Goal: Task Accomplishment & Management: Manage account settings

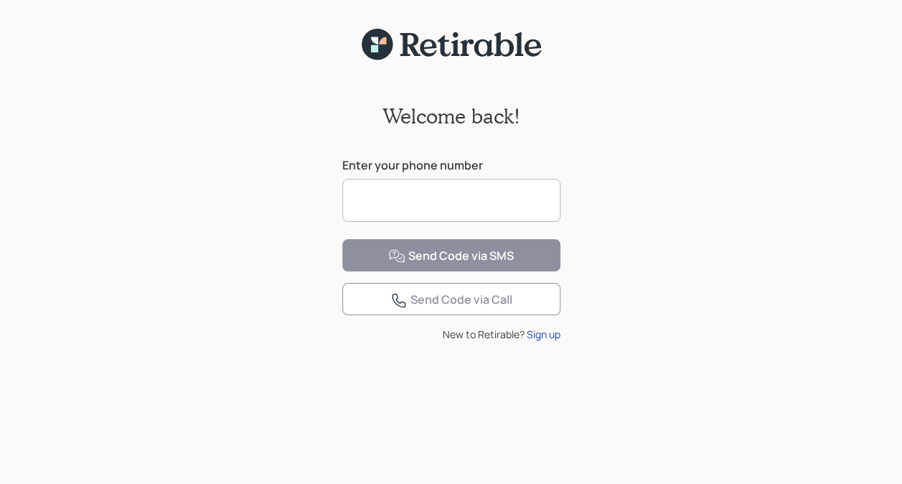
click at [406, 201] on input at bounding box center [451, 200] width 218 height 43
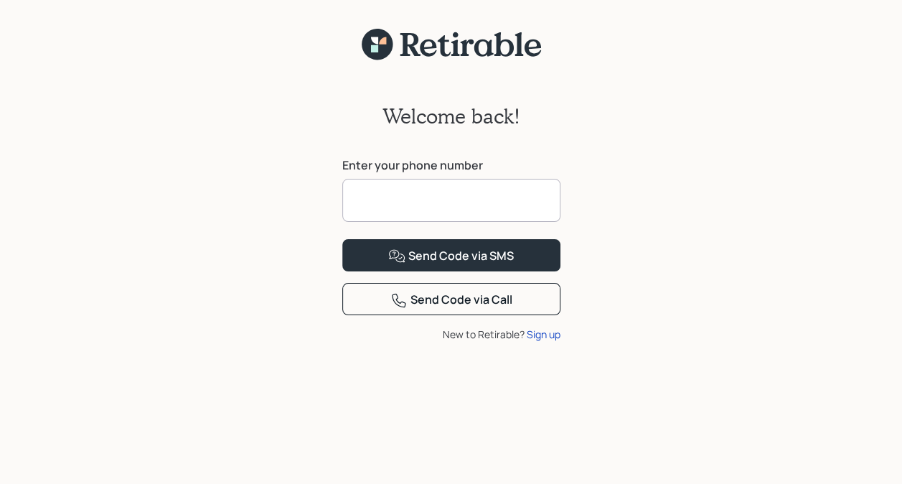
type input "**********"
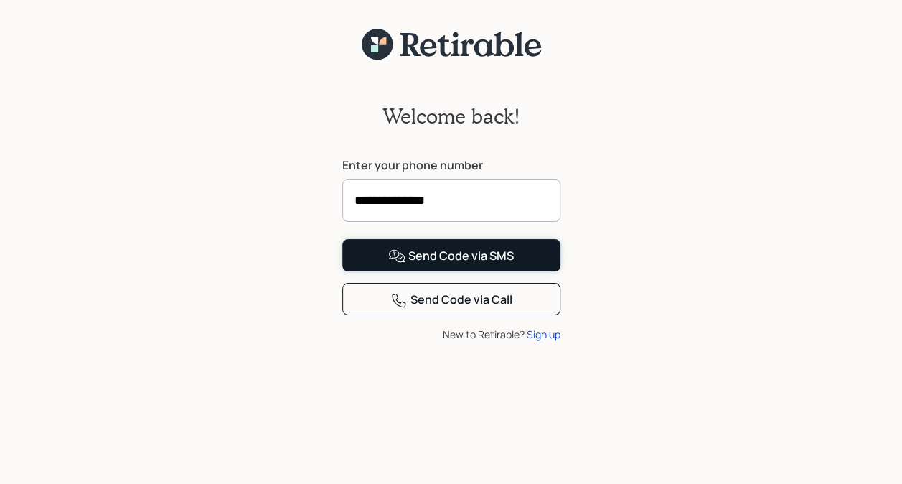
click at [424, 265] on div "Send Code via SMS" at bounding box center [451, 256] width 126 height 17
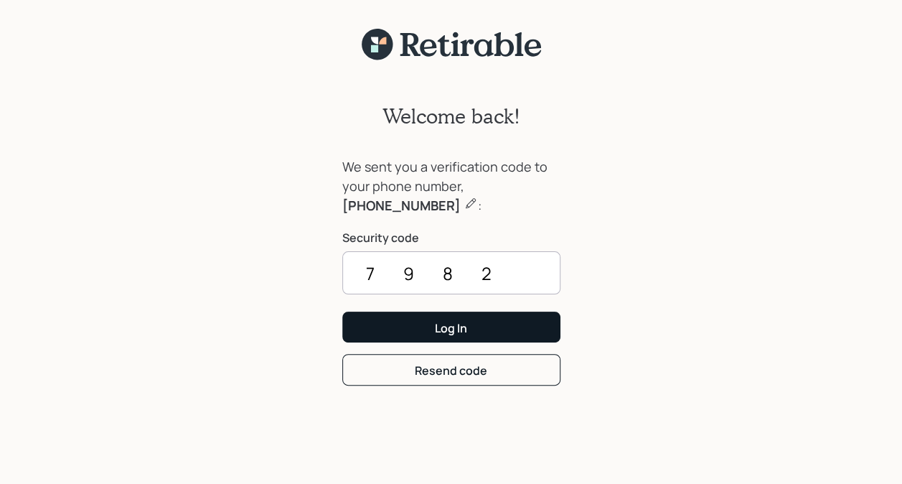
type input "7982"
click at [471, 336] on button "Log In" at bounding box center [451, 327] width 218 height 31
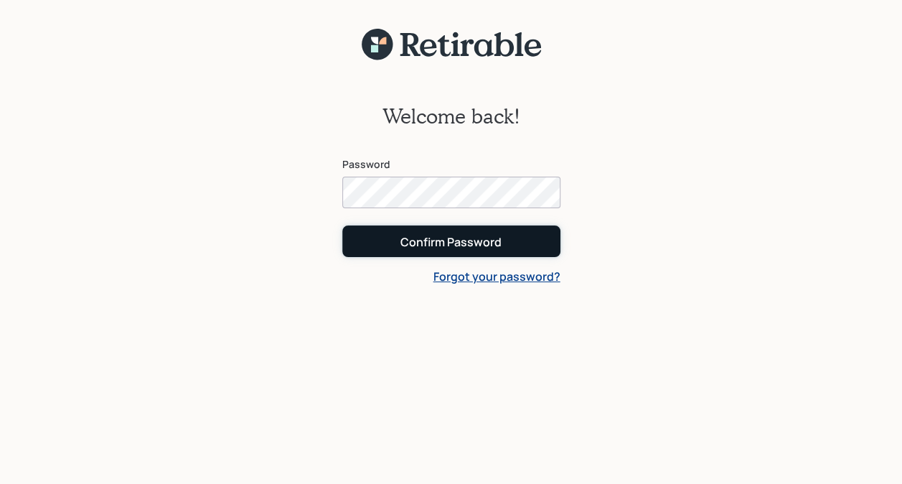
click at [452, 241] on div "Confirm Password" at bounding box center [451, 242] width 101 height 16
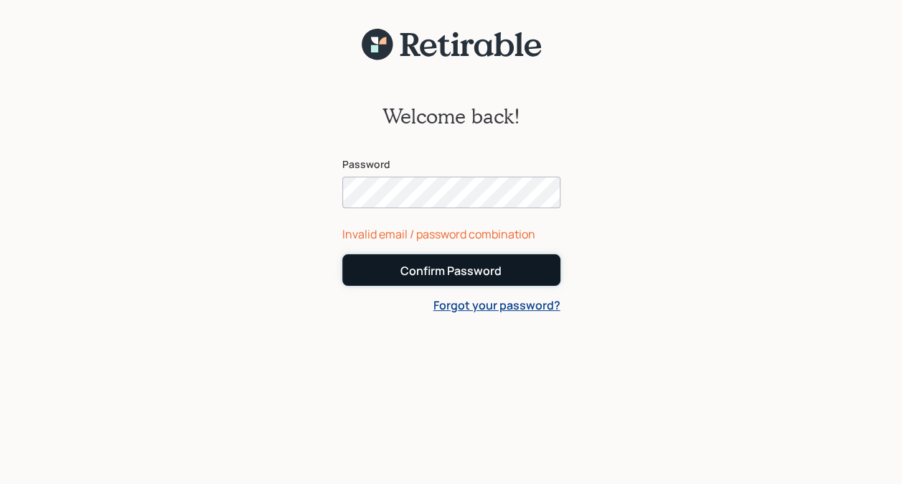
click at [457, 270] on div "Confirm Password" at bounding box center [451, 271] width 101 height 16
click at [459, 270] on div "Confirm Password" at bounding box center [451, 271] width 101 height 16
click at [480, 278] on div "Confirm Password" at bounding box center [451, 271] width 101 height 16
click at [388, 237] on div "Invalid email / password combination" at bounding box center [451, 233] width 218 height 17
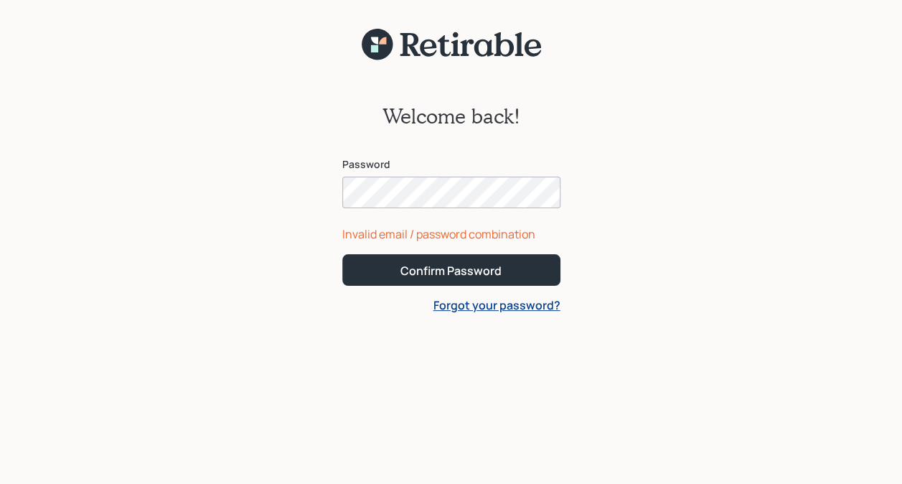
click at [385, 239] on div "Invalid email / password combination" at bounding box center [451, 233] width 218 height 17
click at [467, 241] on div "Invalid email / password combination" at bounding box center [451, 233] width 218 height 17
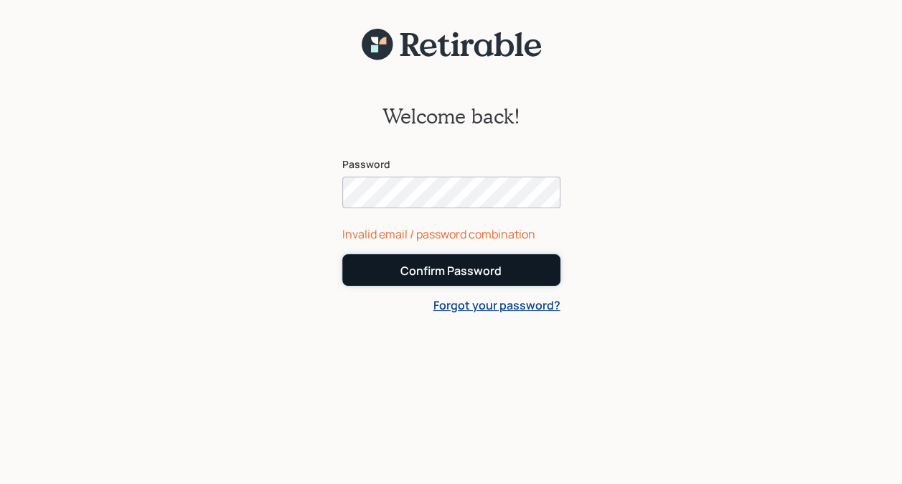
click at [473, 271] on div "Confirm Password" at bounding box center [451, 271] width 101 height 16
click at [491, 309] on link "Forgot your password?" at bounding box center [497, 305] width 127 height 16
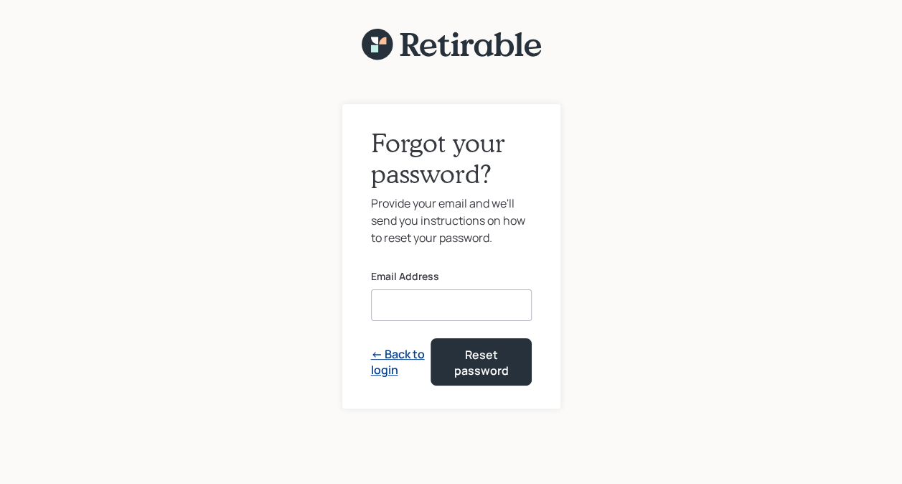
click at [415, 307] on input at bounding box center [451, 305] width 161 height 32
type input "[EMAIL_ADDRESS][DOMAIN_NAME]"
click at [414, 366] on link "← Back to login" at bounding box center [401, 362] width 60 height 32
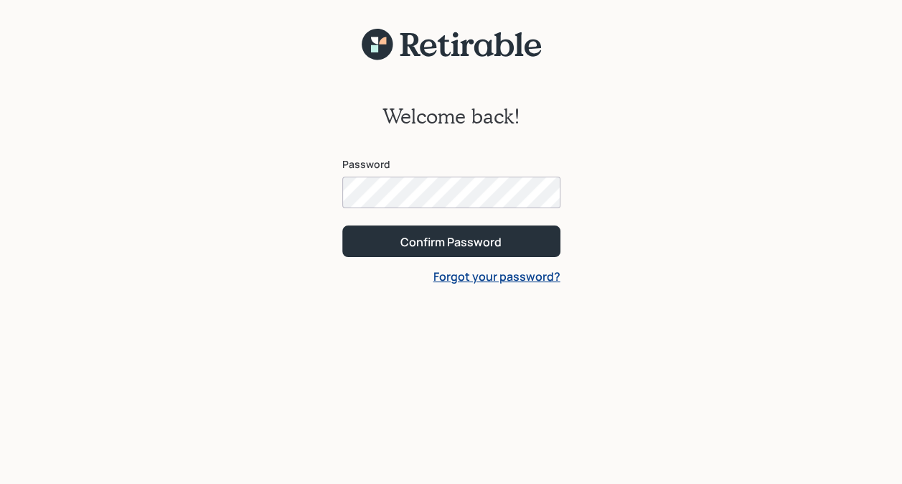
click at [472, 253] on button "Confirm Password" at bounding box center [451, 240] width 218 height 31
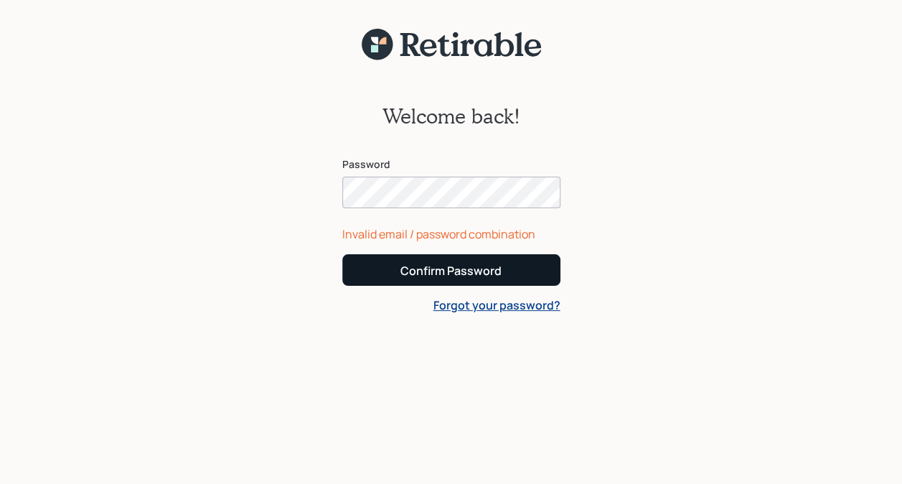
click at [490, 312] on link "Forgot your password?" at bounding box center [497, 305] width 127 height 16
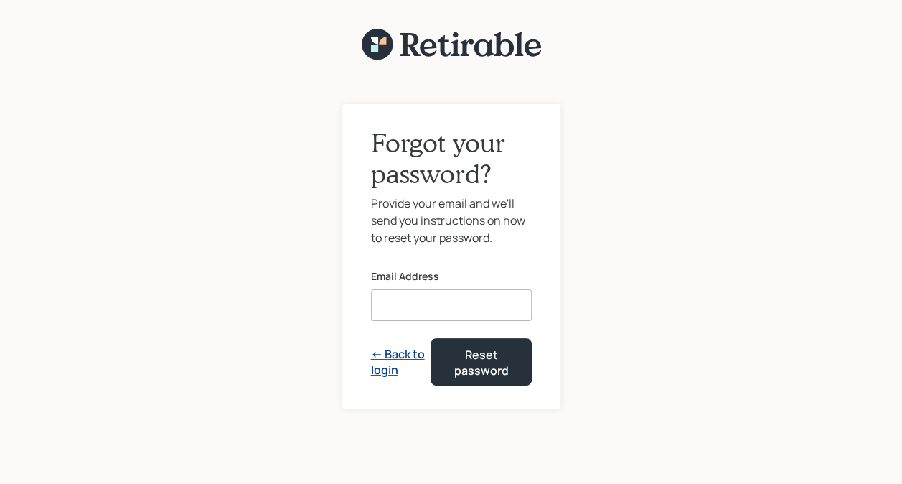
click at [426, 309] on input at bounding box center [451, 305] width 161 height 32
type input "poesweet20@20gmail.com"
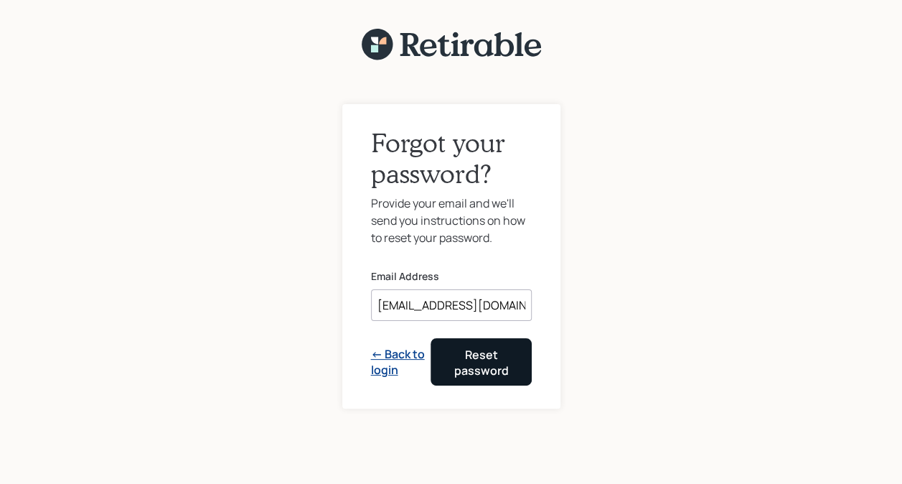
click at [492, 376] on div "Reset password" at bounding box center [481, 363] width 65 height 32
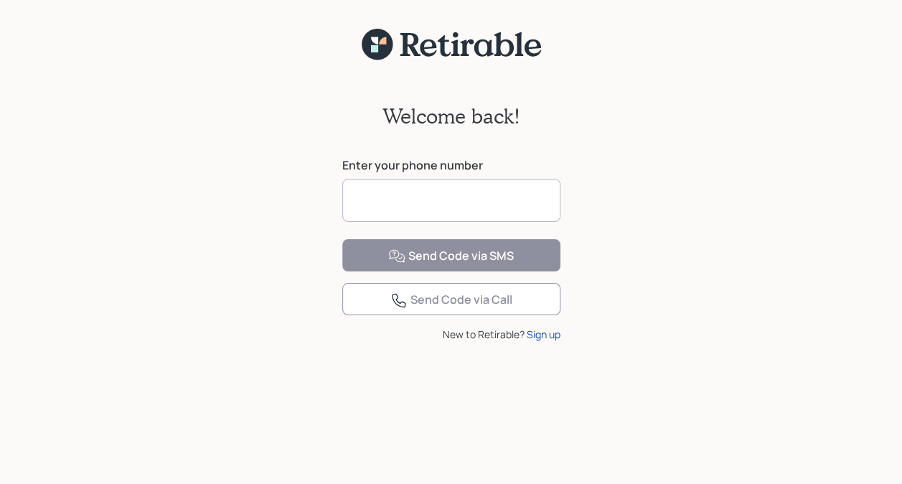
click at [438, 203] on input at bounding box center [451, 200] width 218 height 43
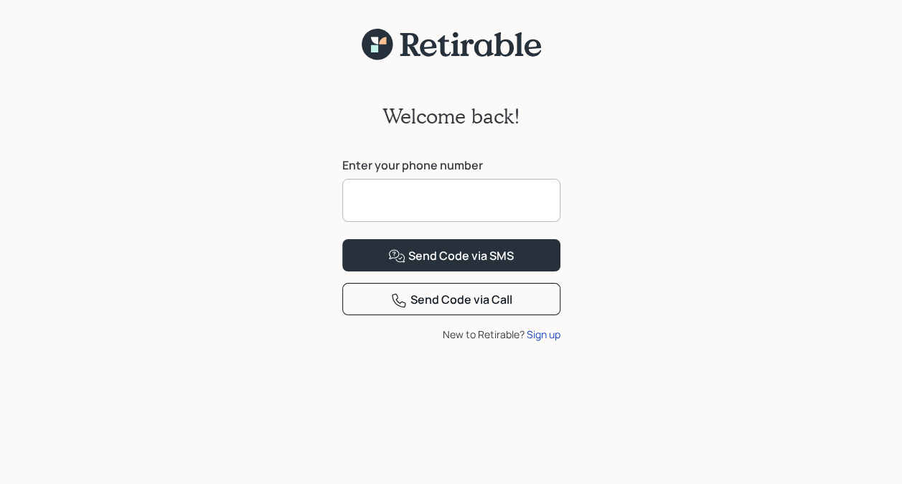
type input "**********"
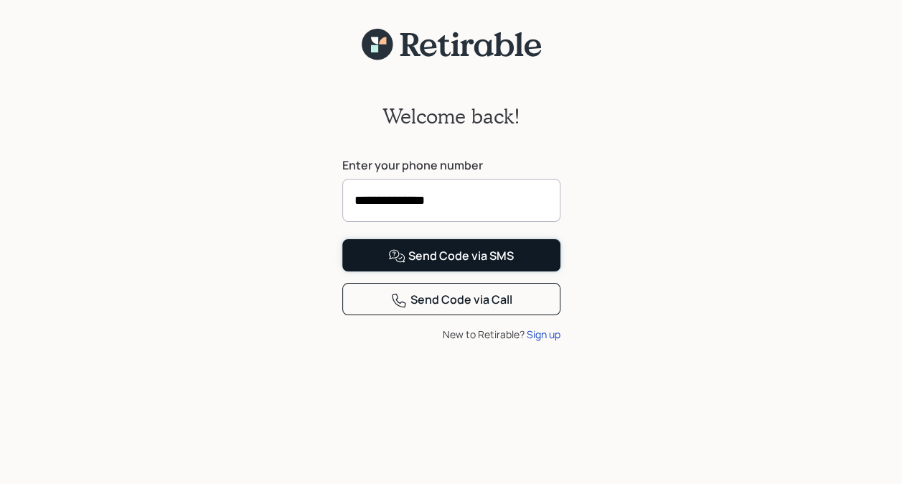
click at [452, 265] on div "Send Code via SMS" at bounding box center [451, 256] width 126 height 17
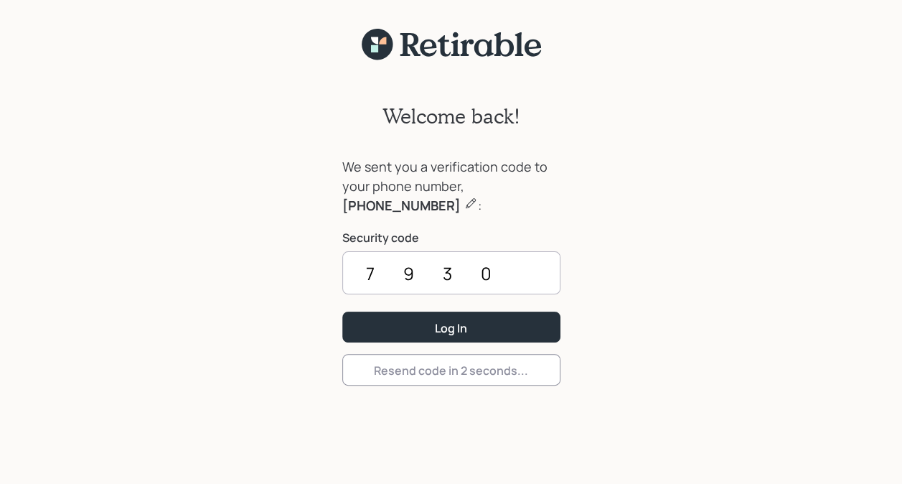
type input "7930"
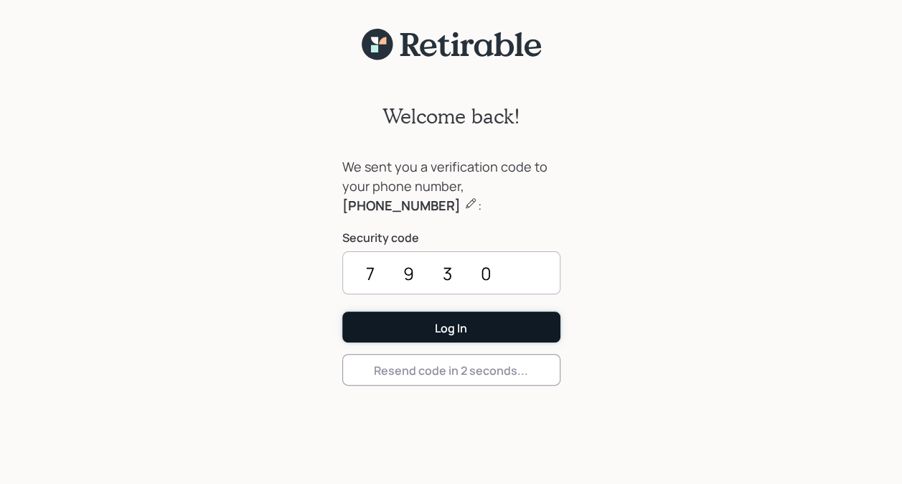
click at [464, 324] on div "Log In" at bounding box center [451, 328] width 32 height 16
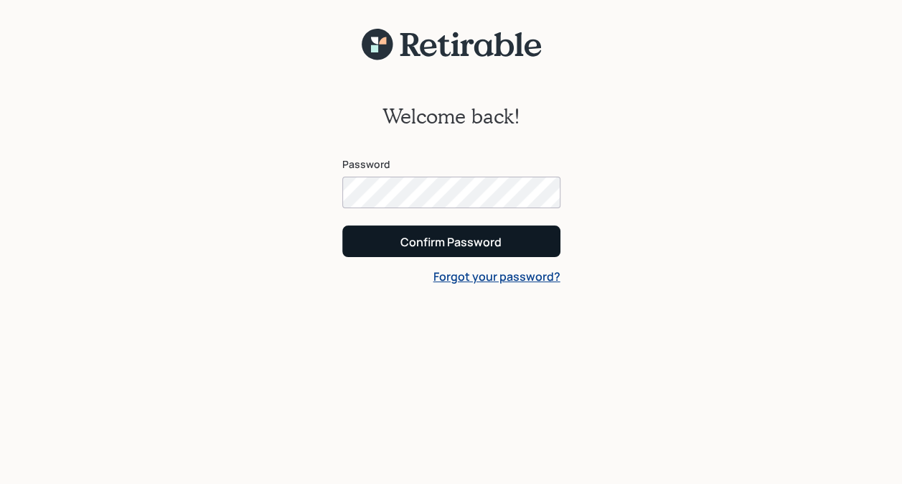
click at [447, 243] on div "Confirm Password" at bounding box center [451, 242] width 101 height 16
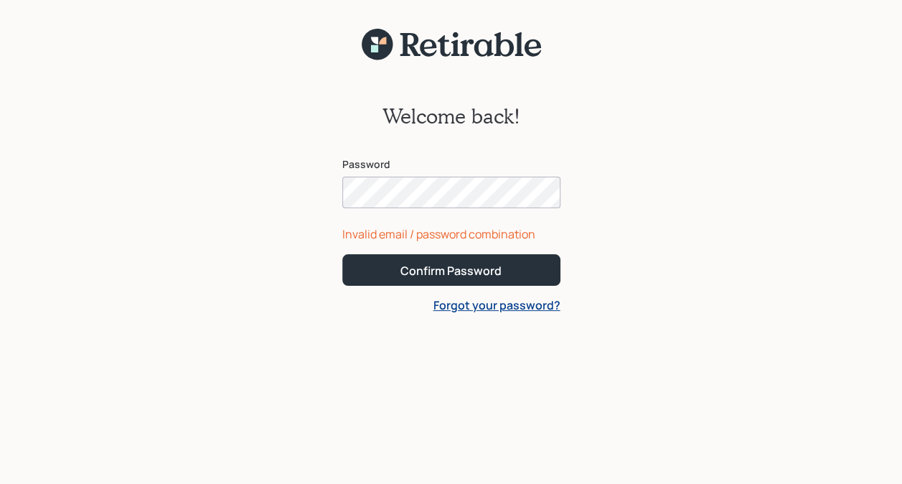
click at [602, 225] on div "Welcome back! Password Invalid email / password combination Confirm Password Fo…" at bounding box center [451, 281] width 902 height 441
click at [583, 225] on div "Welcome back! Password Invalid email / password combination Confirm Password Fo…" at bounding box center [451, 281] width 902 height 441
click at [355, 240] on div "Invalid email / password combination" at bounding box center [451, 233] width 218 height 17
click at [663, 280] on div "Welcome back! Password Invalid email / password combination Confirm Password Fo…" at bounding box center [451, 281] width 902 height 441
click at [437, 276] on div "Confirm Password" at bounding box center [451, 271] width 101 height 16
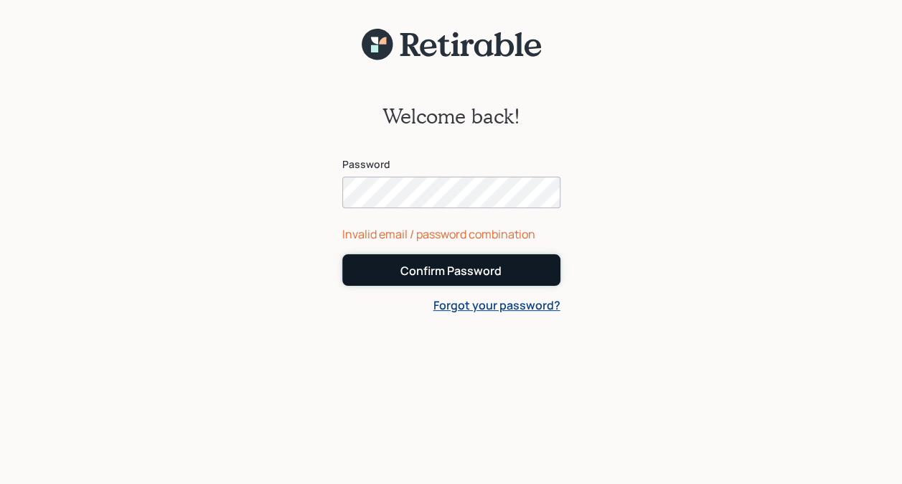
click at [457, 277] on div "Confirm Password" at bounding box center [451, 271] width 101 height 16
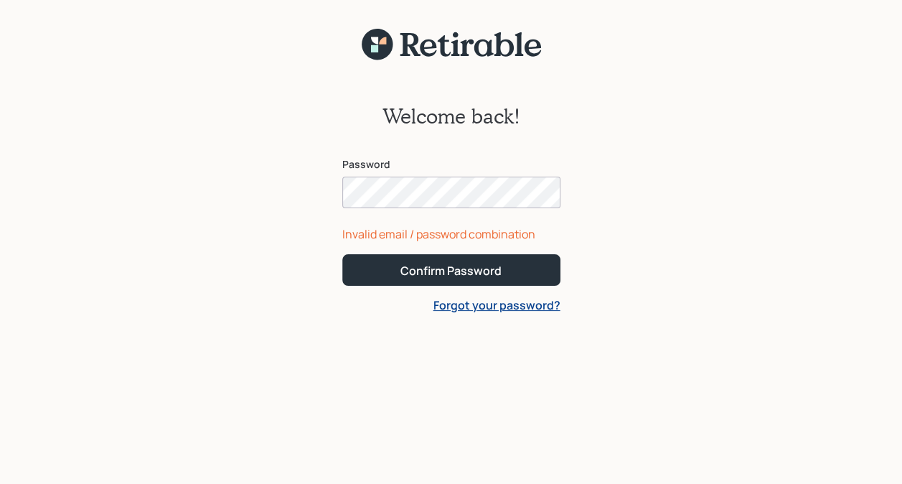
click at [515, 329] on div "Welcome back! Password Invalid email / password combination Confirm Password Fo…" at bounding box center [451, 214] width 247 height 307
click at [511, 305] on link "Forgot your password?" at bounding box center [497, 305] width 127 height 16
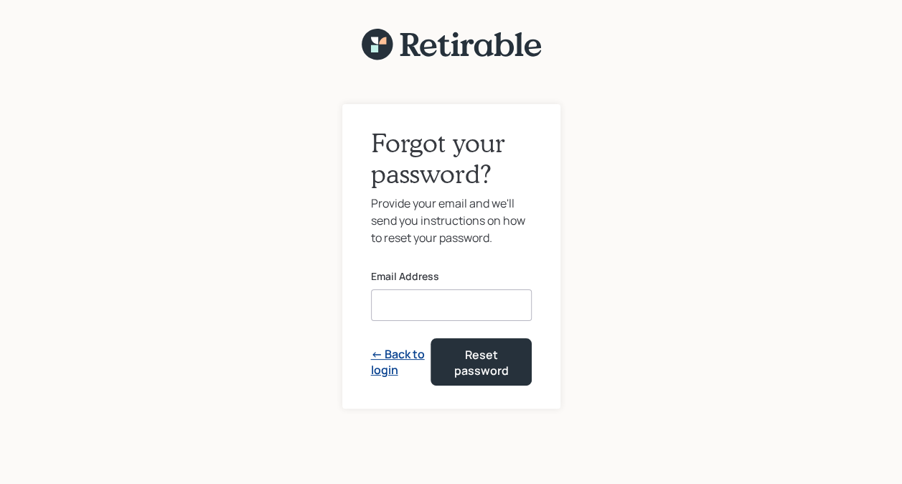
click at [447, 329] on form "Email Address ← Back to login Reset password" at bounding box center [451, 327] width 161 height 116
click at [436, 309] on input at bounding box center [451, 305] width 161 height 32
click at [495, 365] on form "Email Address ← Back to login Reset password" at bounding box center [451, 327] width 161 height 116
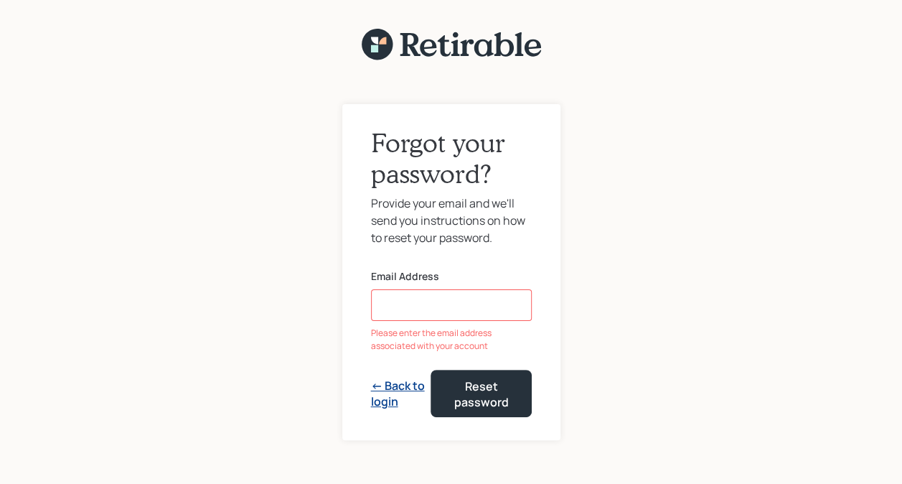
click at [425, 302] on input at bounding box center [451, 305] width 161 height 32
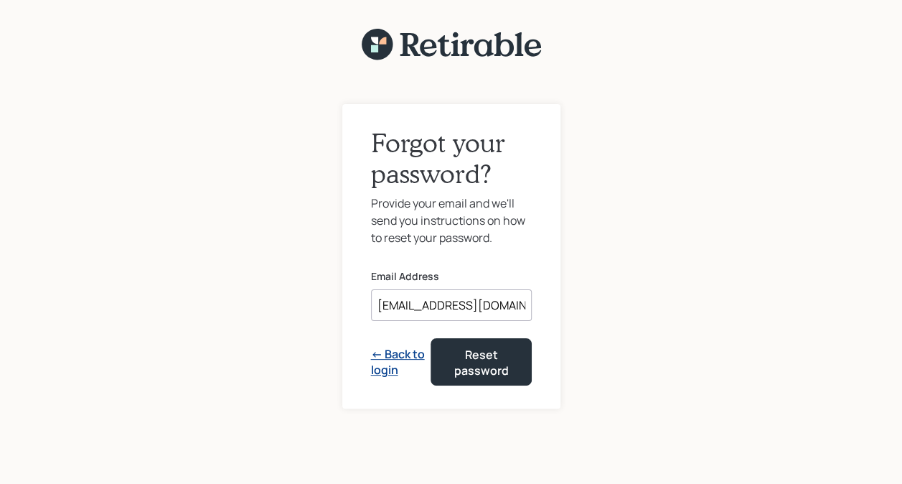
type input "[EMAIL_ADDRESS][DOMAIN_NAME]"
click at [492, 375] on div "Reset password" at bounding box center [481, 363] width 65 height 32
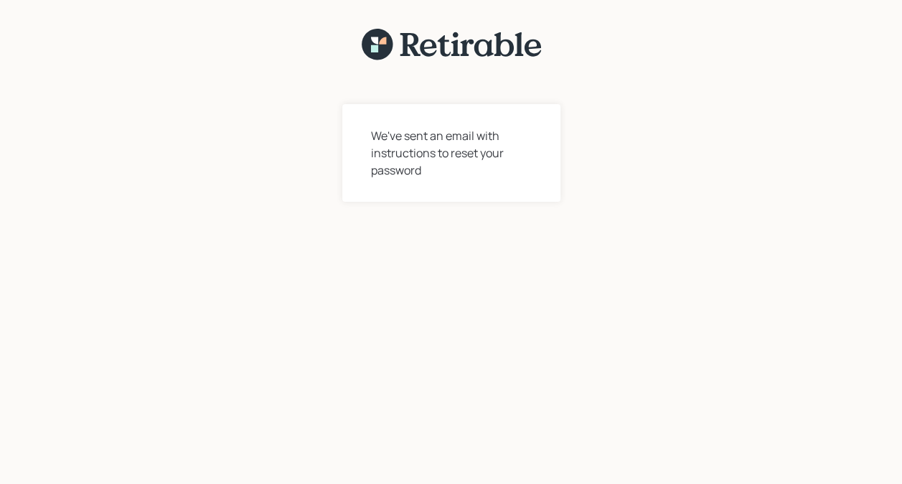
click at [464, 151] on div "We've sent an email with instructions to reset your password" at bounding box center [451, 153] width 161 height 52
click at [462, 161] on div "We've sent an email with instructions to reset your password" at bounding box center [451, 153] width 161 height 52
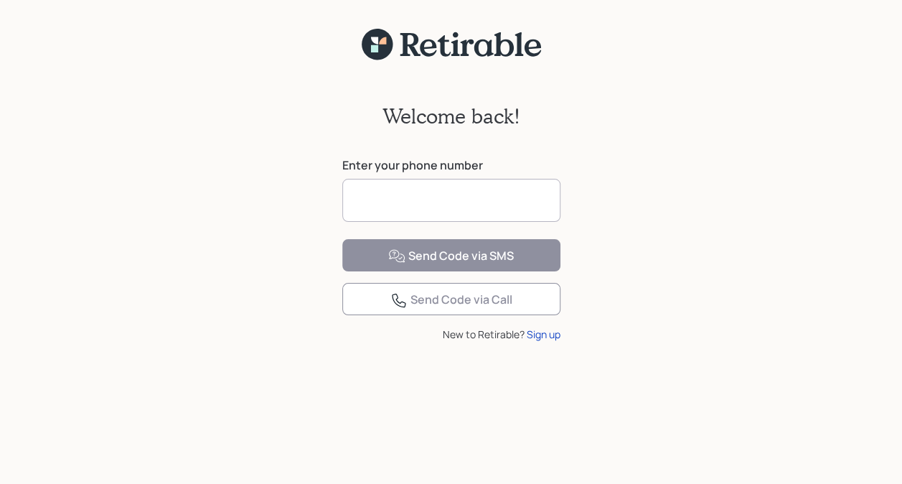
click at [442, 202] on input at bounding box center [451, 200] width 218 height 43
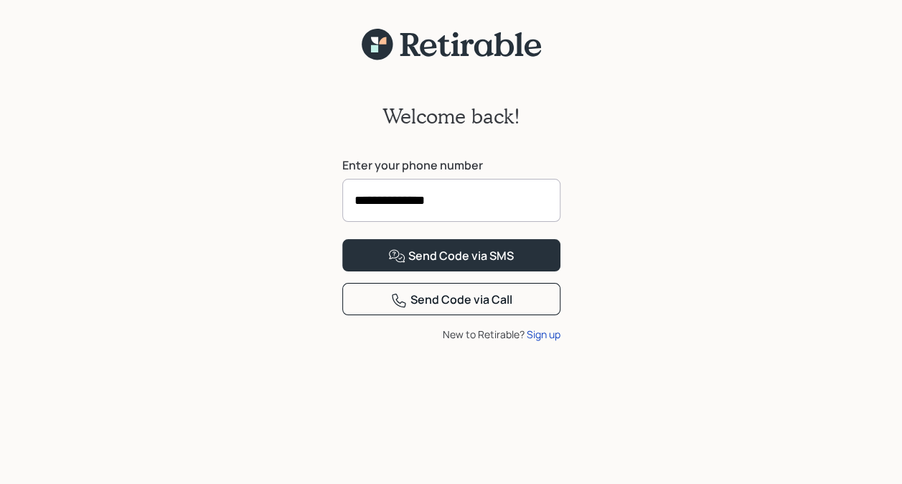
type input "**********"
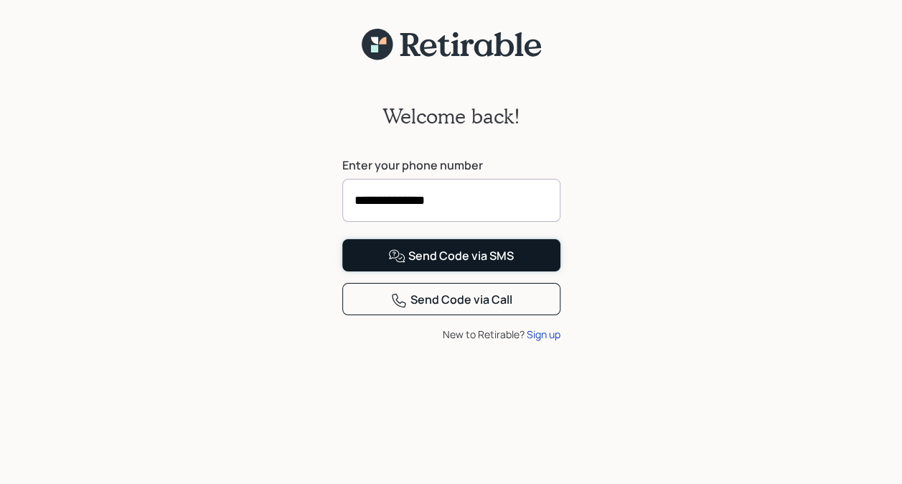
click at [458, 265] on div "Send Code via SMS" at bounding box center [451, 256] width 126 height 17
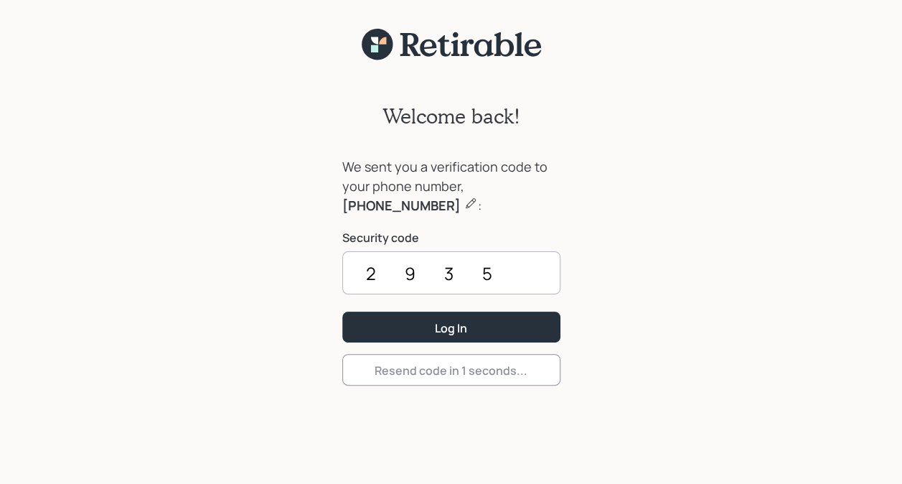
type input "2935"
click at [454, 342] on button "Log In" at bounding box center [451, 327] width 218 height 31
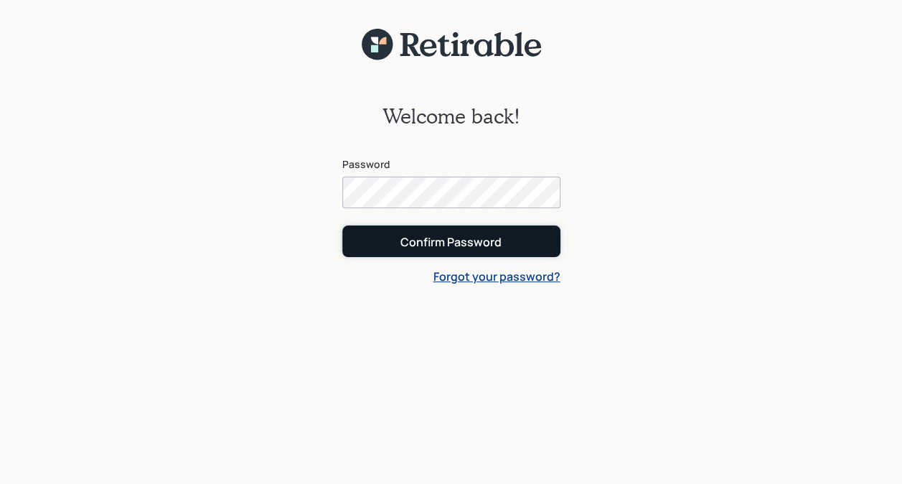
click at [472, 243] on div "Confirm Password" at bounding box center [451, 242] width 101 height 16
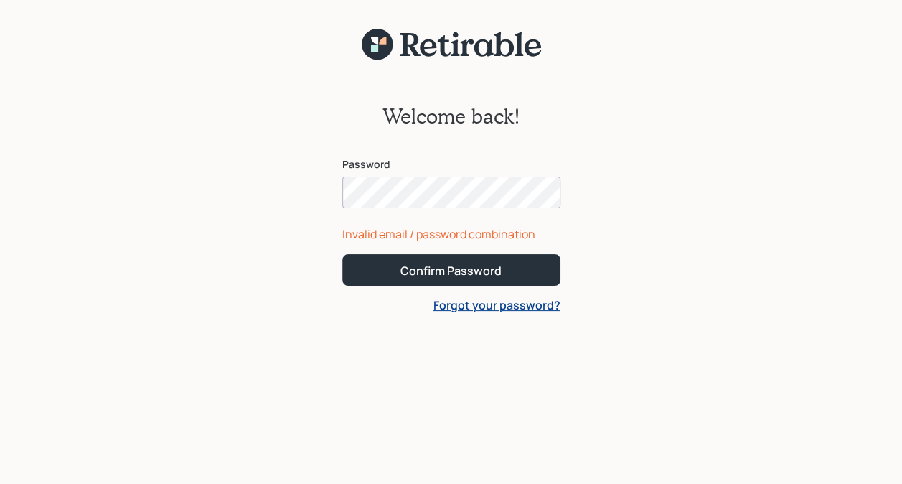
click at [510, 310] on link "Forgot your password?" at bounding box center [497, 305] width 127 height 16
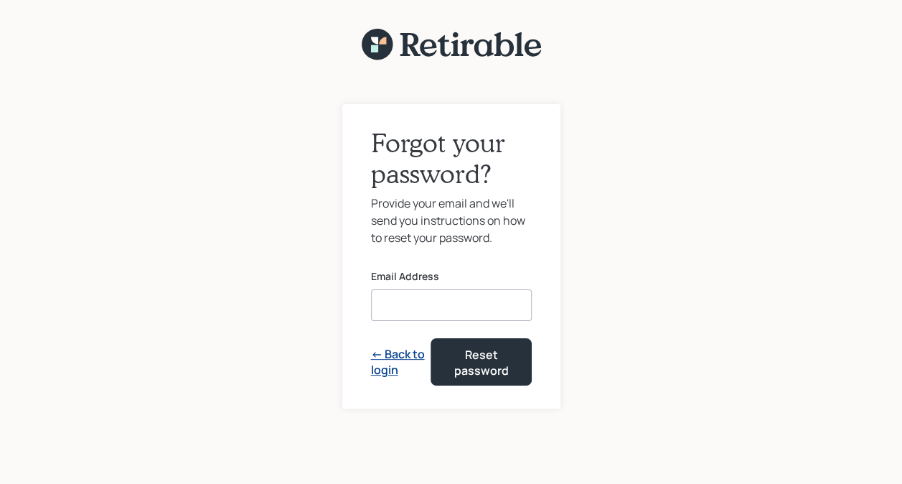
click at [444, 304] on input at bounding box center [451, 305] width 161 height 32
type input "[EMAIL_ADDRESS][DOMAIN_NAME]"
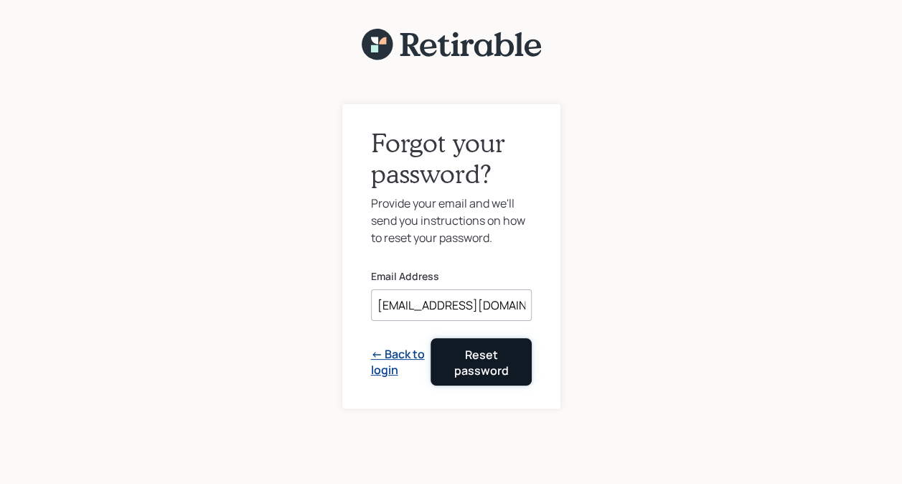
click at [485, 367] on div "Reset password" at bounding box center [481, 363] width 65 height 32
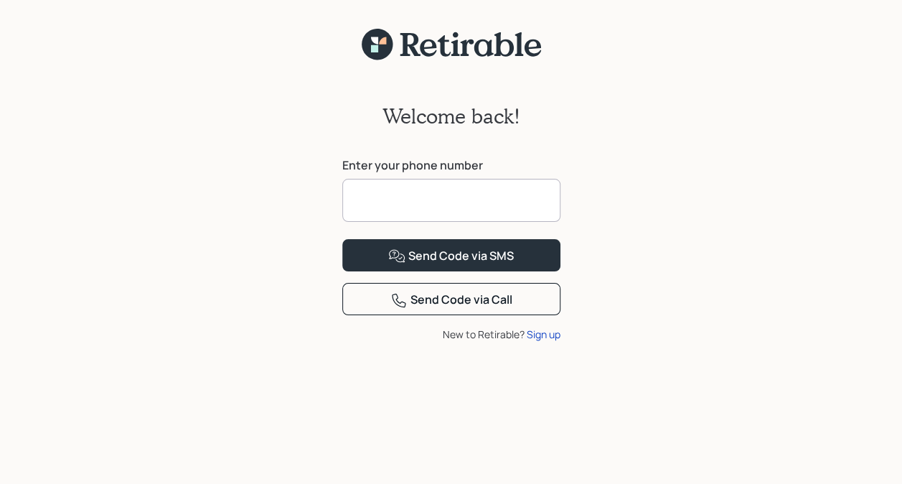
click at [435, 205] on input at bounding box center [451, 200] width 218 height 43
type input "**********"
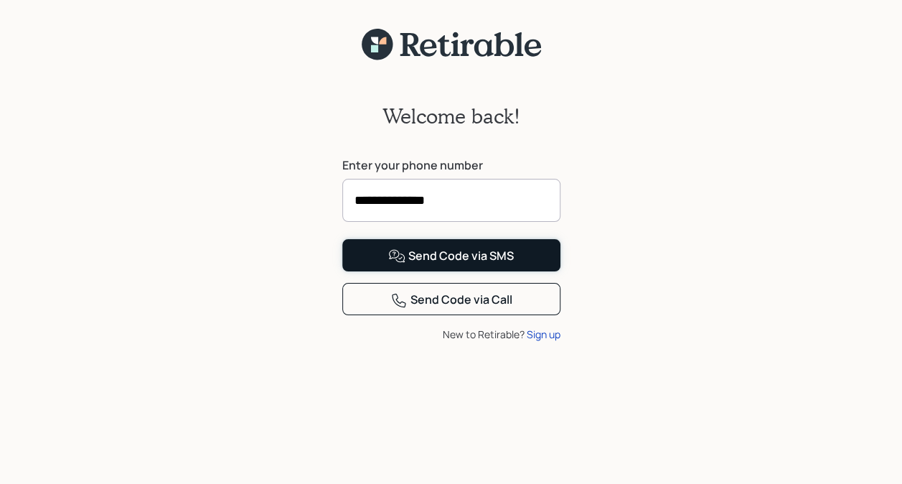
click at [472, 265] on div "Send Code via SMS" at bounding box center [451, 256] width 126 height 17
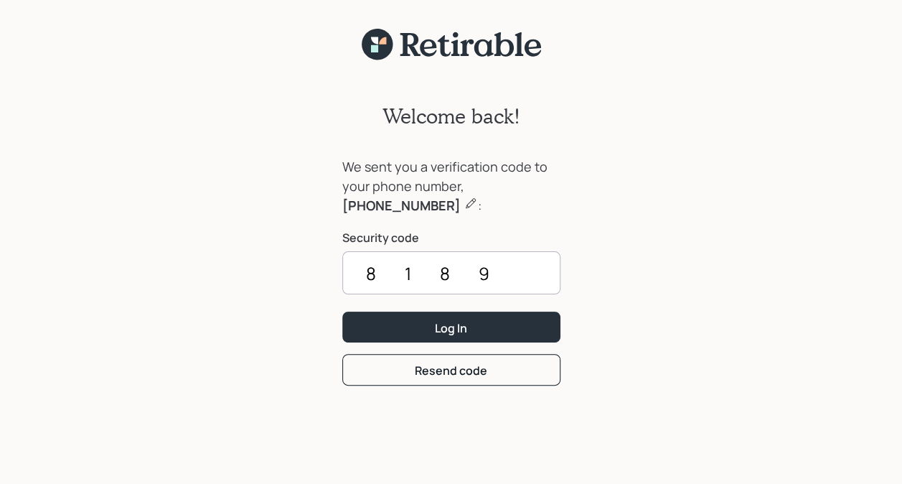
type input "8189"
click at [465, 322] on div "Log In" at bounding box center [451, 328] width 32 height 16
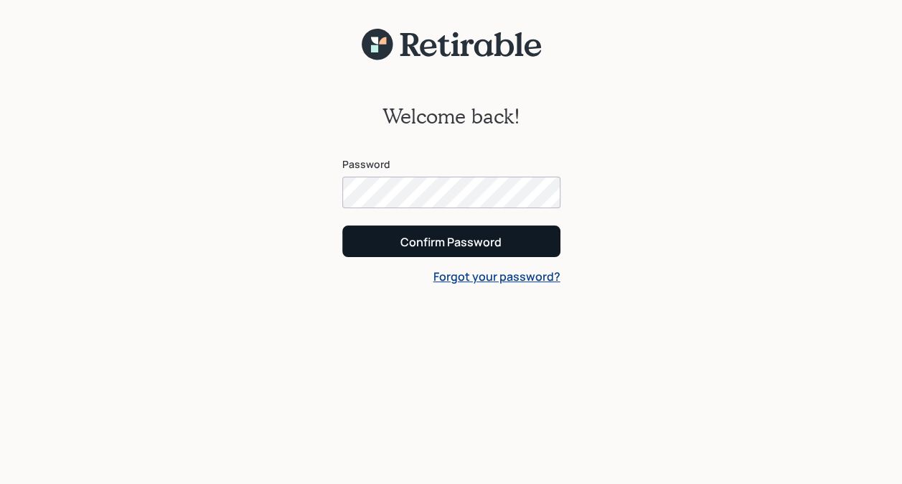
click at [454, 246] on div "Confirm Password" at bounding box center [451, 242] width 101 height 16
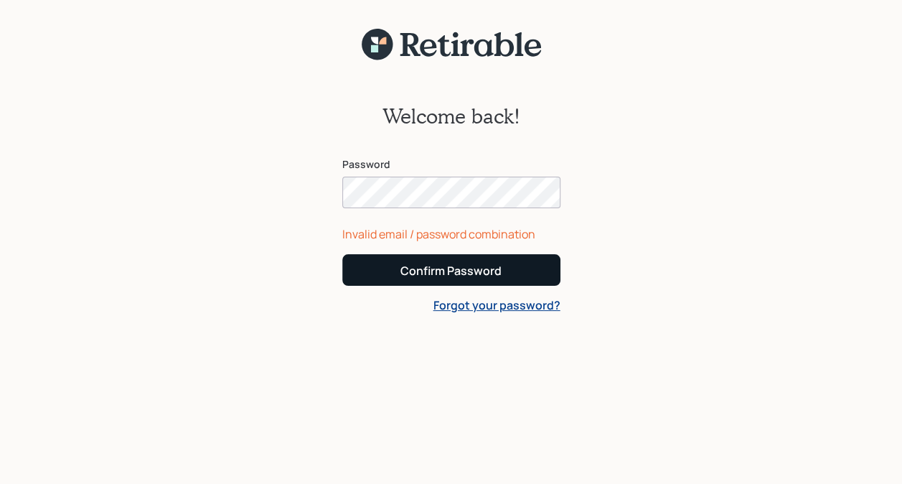
click at [491, 276] on div "Confirm Password" at bounding box center [451, 271] width 101 height 16
click at [461, 271] on div "Confirm Password" at bounding box center [451, 271] width 101 height 16
